Goal: Transaction & Acquisition: Purchase product/service

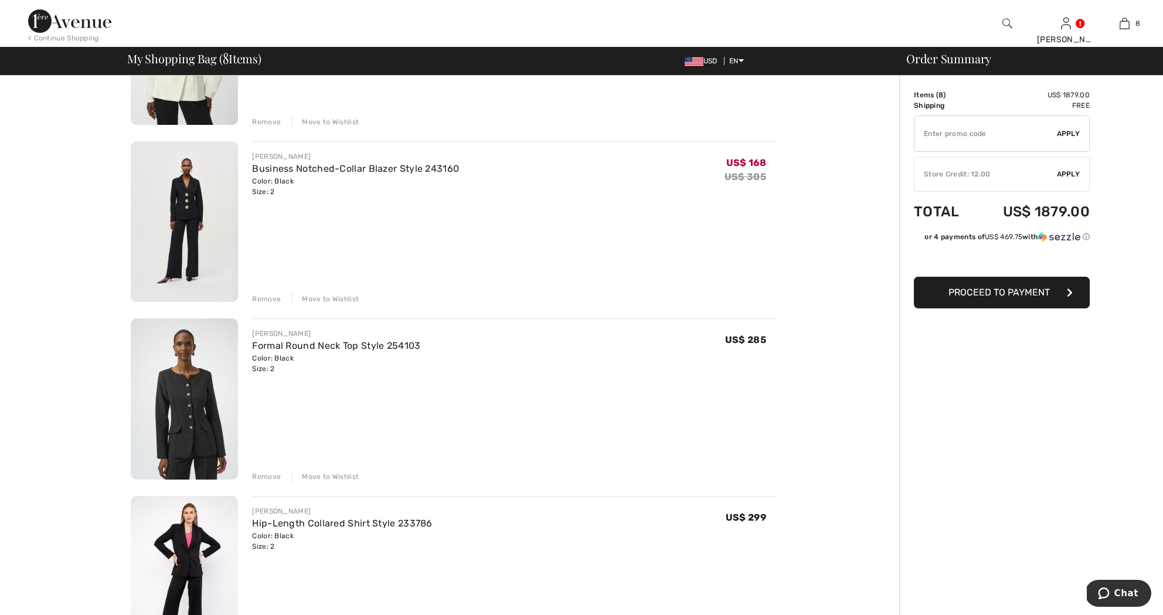
scroll to position [207, 0]
click at [192, 199] on img at bounding box center [184, 222] width 107 height 161
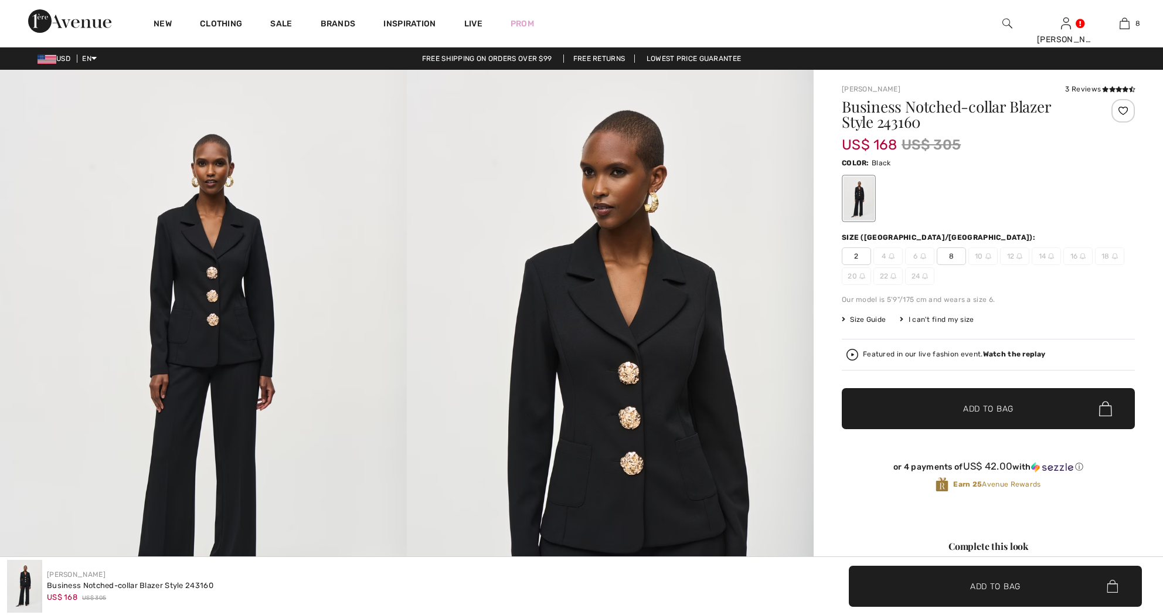
checkbox input "true"
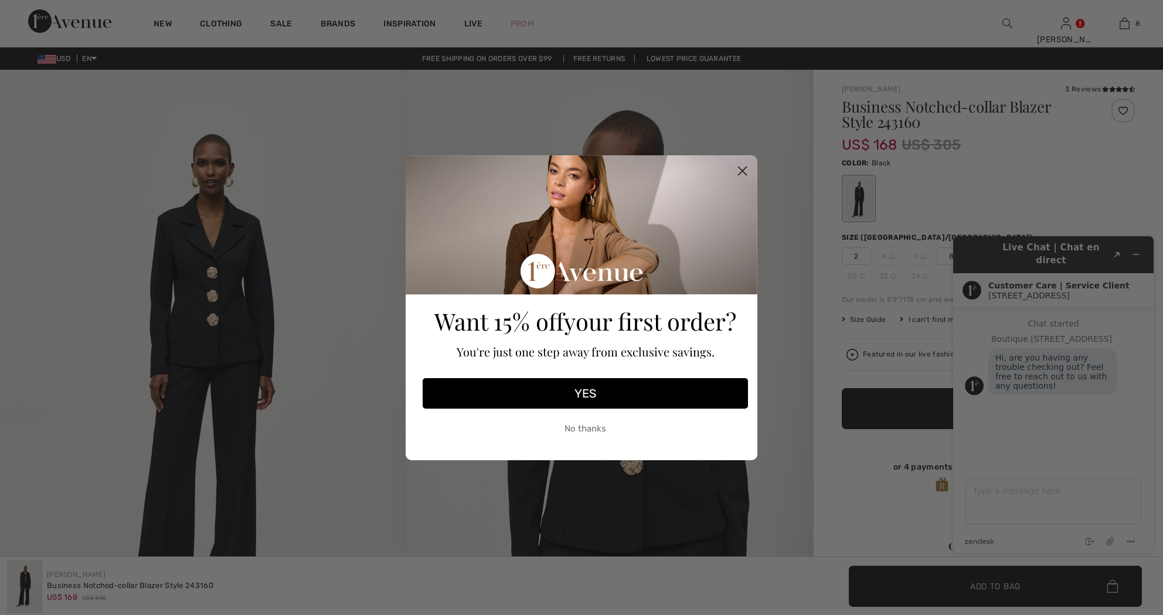
click at [577, 427] on button "No thanks" at bounding box center [585, 428] width 325 height 29
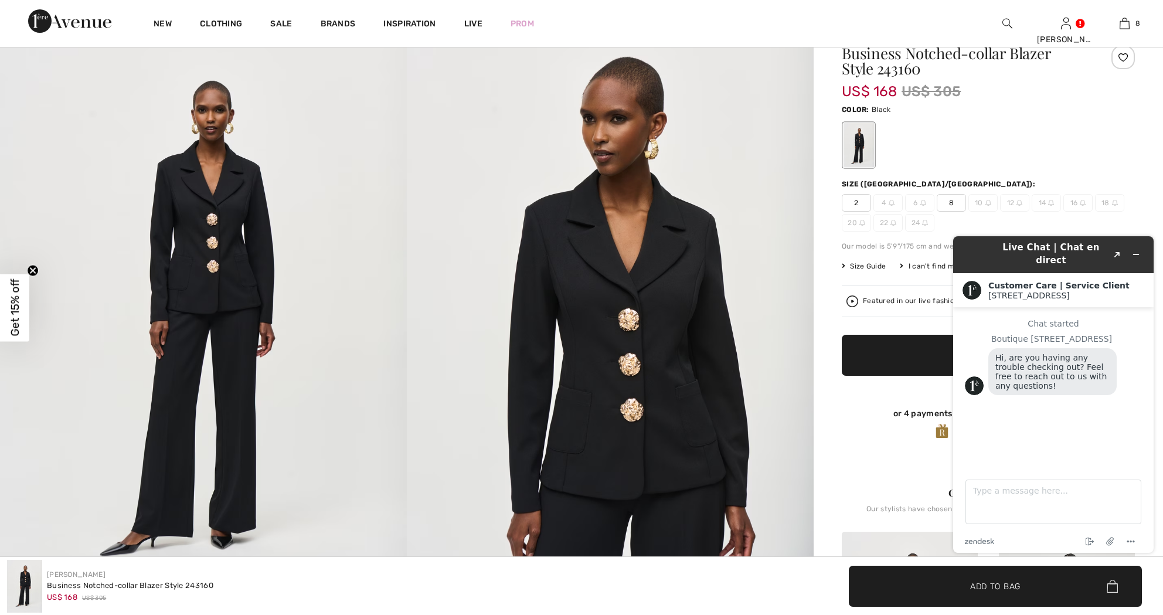
scroll to position [71, 0]
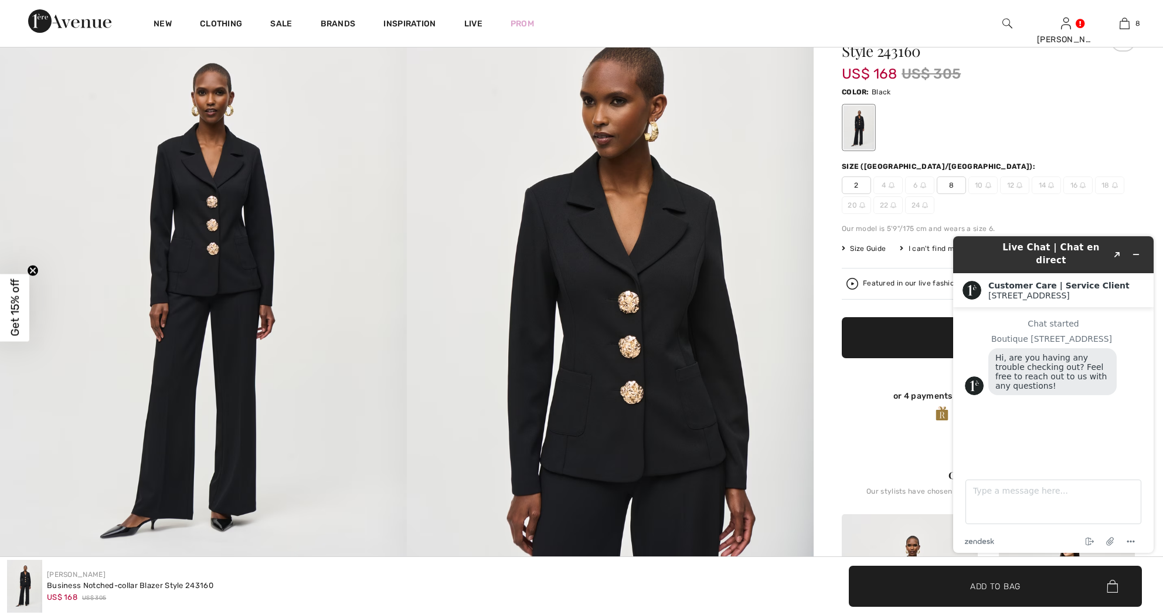
click at [857, 186] on span "2" at bounding box center [856, 185] width 29 height 18
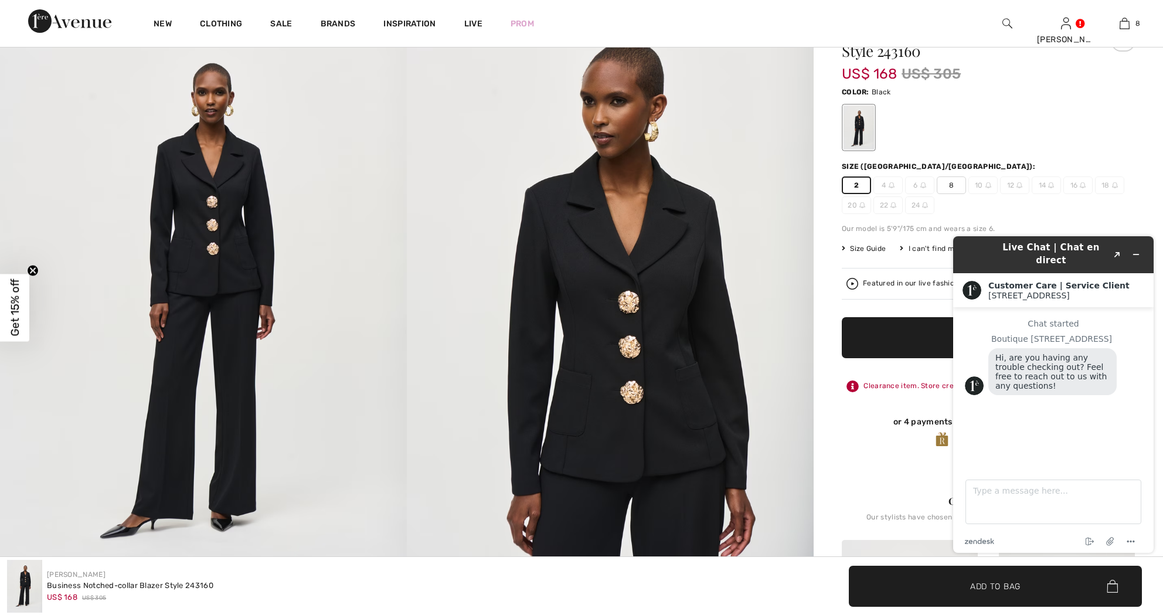
click at [745, 285] on img at bounding box center [610, 304] width 407 height 610
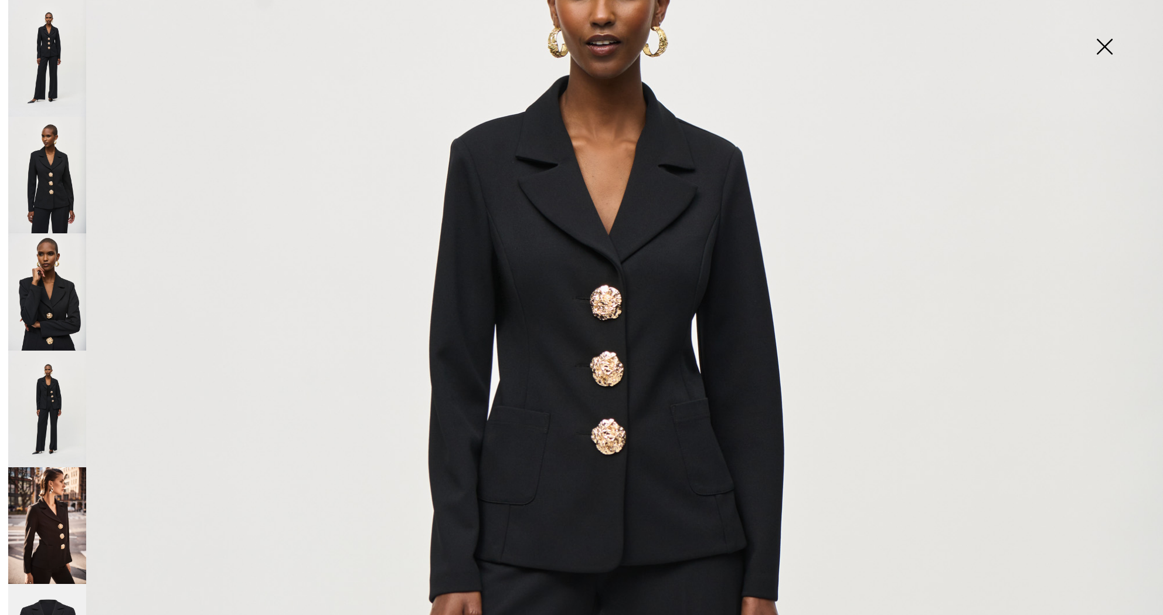
scroll to position [277, 0]
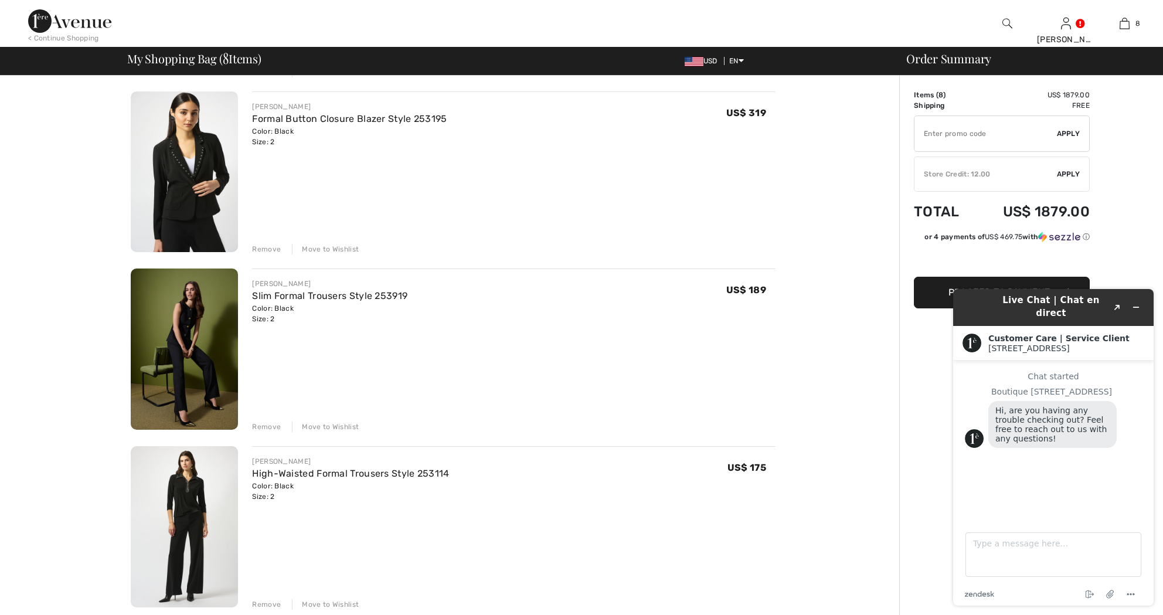
scroll to position [791, 0]
click at [290, 297] on link "Slim Formal Trousers Style 253919" at bounding box center [329, 295] width 155 height 11
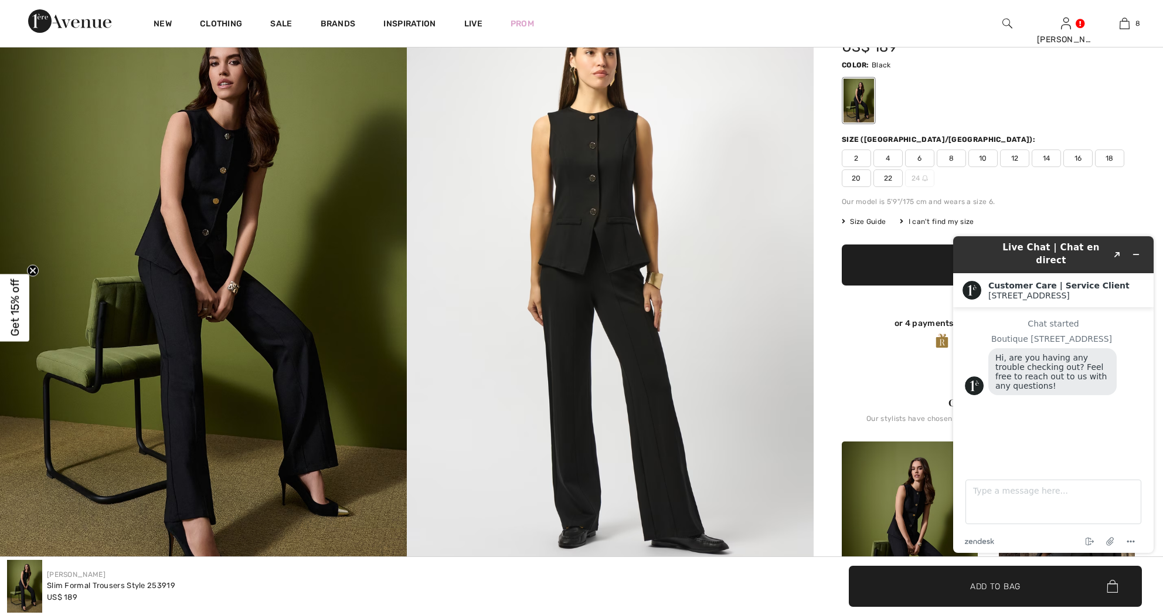
scroll to position [88, 0]
click at [856, 156] on span "2" at bounding box center [856, 159] width 29 height 18
click at [770, 276] on img at bounding box center [610, 287] width 407 height 610
